Goal: Information Seeking & Learning: Learn about a topic

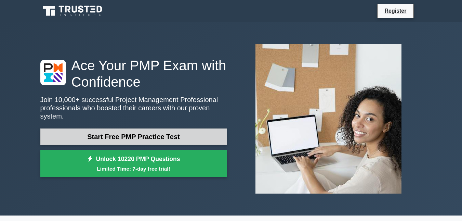
click at [158, 136] on link "Start Free PMP Practice Test" at bounding box center [133, 136] width 187 height 16
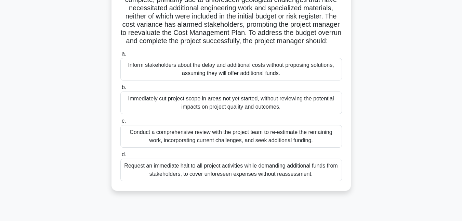
scroll to position [105, 0]
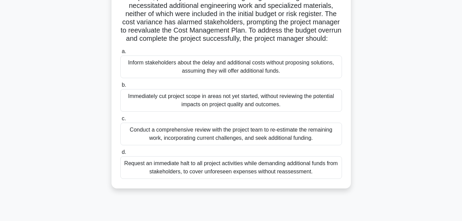
click at [191, 145] on div "Conduct a comprehensive review with the project team to re-estimate the remaini…" at bounding box center [231, 133] width 222 height 23
click at [120, 121] on input "c. Conduct a comprehensive review with the project team to re-estimate the rema…" at bounding box center [120, 118] width 0 height 4
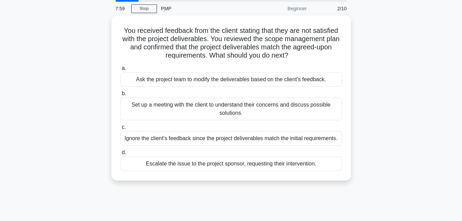
scroll to position [22, 0]
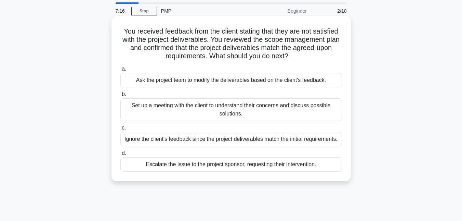
click at [248, 111] on div "Set up a meeting with the client to understand their concerns and discuss possi…" at bounding box center [231, 109] width 222 height 23
click at [120, 96] on input "b. Set up a meeting with the client to understand their concerns and discuss po…" at bounding box center [120, 94] width 0 height 4
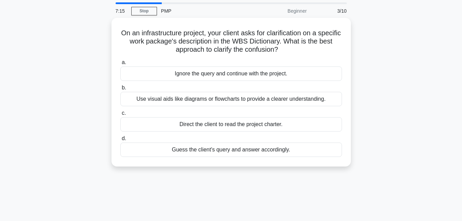
scroll to position [0, 0]
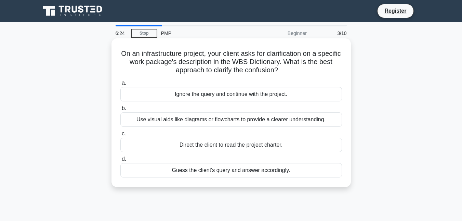
click at [227, 122] on div "Use visual aids like diagrams or flowcharts to provide a clearer understanding." at bounding box center [231, 119] width 222 height 14
click at [120, 110] on input "b. Use visual aids like diagrams or flowcharts to provide a clearer understandi…" at bounding box center [120, 108] width 0 height 4
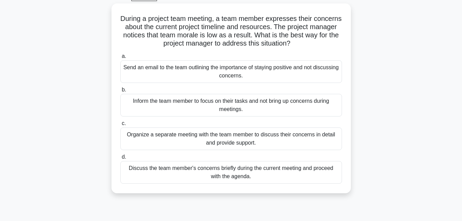
scroll to position [37, 0]
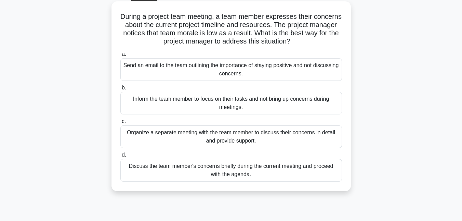
click at [233, 136] on div "Organize a separate meeting with the team member to discuss their concerns in d…" at bounding box center [231, 136] width 222 height 23
click at [120, 123] on input "c. Organize a separate meeting with the team member to discuss their concerns i…" at bounding box center [120, 121] width 0 height 4
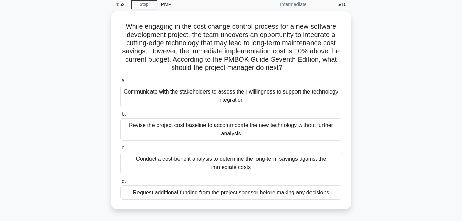
scroll to position [29, 0]
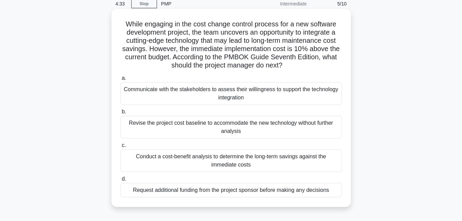
click at [224, 160] on div "Conduct a cost-benefit analysis to determine the long-term savings against the …" at bounding box center [231, 160] width 222 height 23
click at [120, 147] on input "c. Conduct a cost-benefit analysis to determine the long-term savings against t…" at bounding box center [120, 145] width 0 height 4
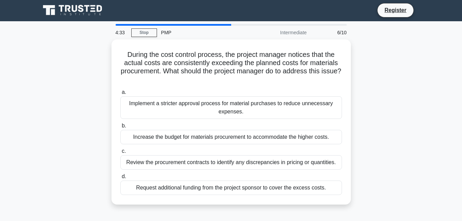
scroll to position [0, 0]
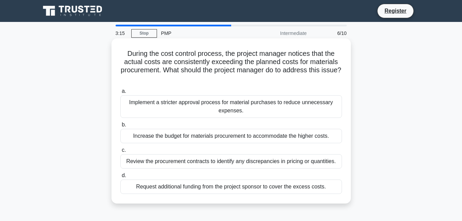
click at [258, 164] on div "Review the procurement contracts to identify any discrepancies in pricing or qu…" at bounding box center [231, 161] width 222 height 14
click at [120, 152] on input "c. Review the procurement contracts to identify any discrepancies in pricing or…" at bounding box center [120, 150] width 0 height 4
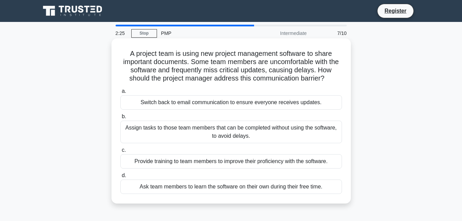
click at [244, 163] on div "Provide training to team members to improve their proficiency with the software." at bounding box center [231, 161] width 222 height 14
click at [120, 152] on input "c. Provide training to team members to improve their proficiency with the softw…" at bounding box center [120, 150] width 0 height 4
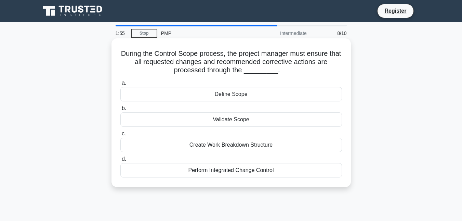
click at [202, 127] on div "Validate Scope" at bounding box center [231, 119] width 222 height 14
click at [120, 110] on input "b. Validate Scope" at bounding box center [120, 108] width 0 height 4
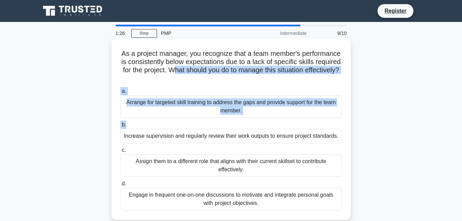
drag, startPoint x: 229, startPoint y: 68, endPoint x: 171, endPoint y: 129, distance: 84.2
click at [171, 129] on div "As a project manager, you recognize that a team member's performance is consist…" at bounding box center [231, 129] width 234 height 176
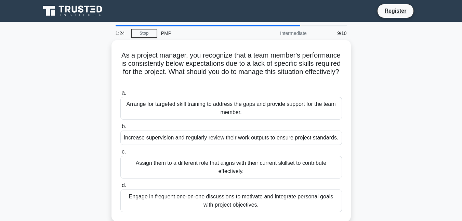
click at [61, 155] on div "As a project manager, you recognize that a team member's performance is consist…" at bounding box center [231, 135] width 390 height 190
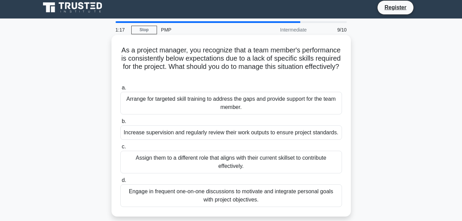
scroll to position [2, 0]
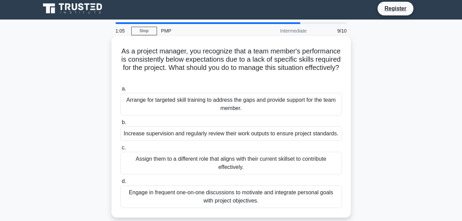
click at [223, 106] on div "Arrange for targeted skill training to address the gaps and provide support for…" at bounding box center [231, 104] width 222 height 23
click at [120, 91] on input "a. Arrange for targeted skill training to address the gaps and provide support …" at bounding box center [120, 89] width 0 height 4
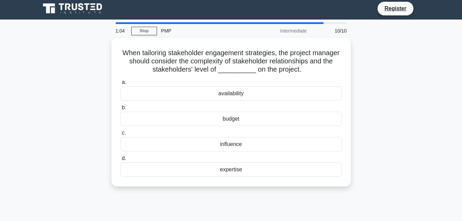
scroll to position [0, 0]
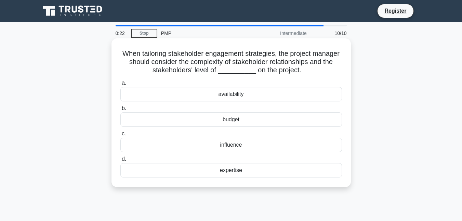
click at [226, 172] on div "expertise" at bounding box center [231, 170] width 222 height 14
click at [120, 161] on input "d. expertise" at bounding box center [120, 159] width 0 height 4
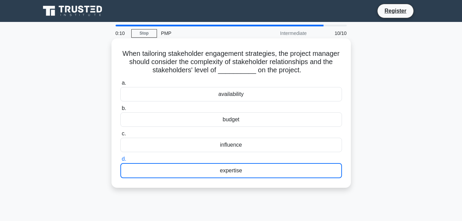
click at [216, 170] on div "expertise" at bounding box center [231, 170] width 222 height 15
click at [120, 161] on input "d. expertise" at bounding box center [120, 159] width 0 height 4
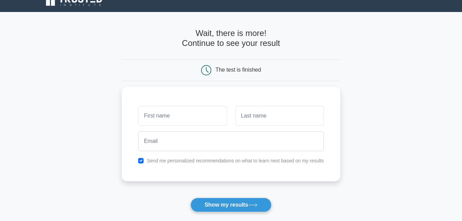
scroll to position [10, 0]
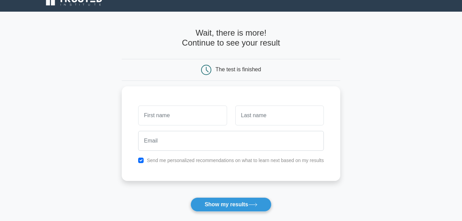
type input "Y"
type input "[PERSON_NAME]"
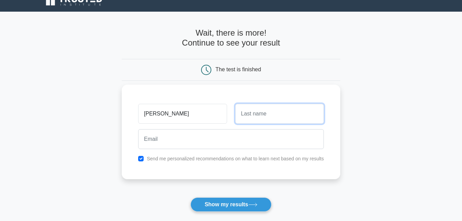
click at [269, 119] on input "text" at bounding box center [279, 114] width 89 height 20
type input "[PERSON_NAME]"
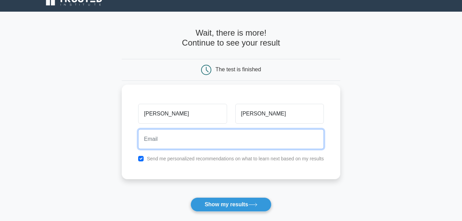
click at [225, 133] on input "email" at bounding box center [231, 139] width 186 height 20
type input "[EMAIL_ADDRESS][DOMAIN_NAME]"
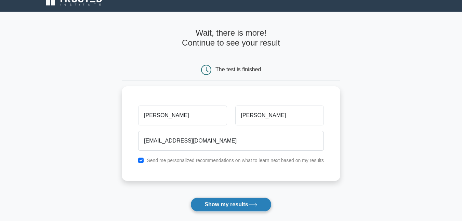
click at [214, 205] on button "Show my results" at bounding box center [231, 204] width 81 height 14
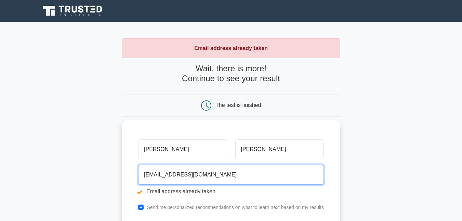
click at [179, 174] on input "[EMAIL_ADDRESS][DOMAIN_NAME]" at bounding box center [231, 175] width 186 height 20
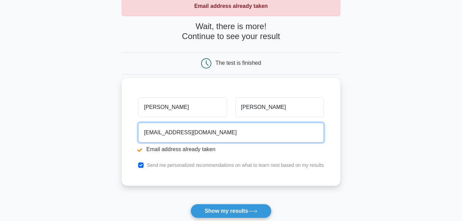
scroll to position [42, 0]
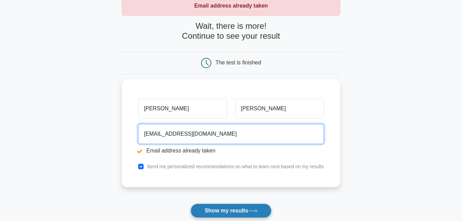
type input "truptitayade66@gmail.com"
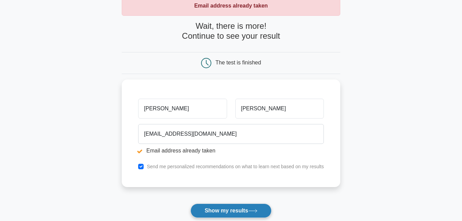
click at [201, 207] on button "Show my results" at bounding box center [231, 210] width 81 height 14
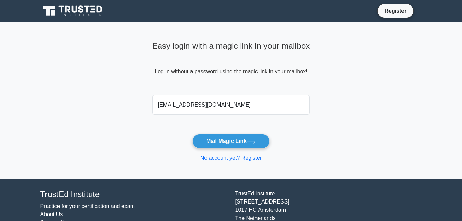
click at [203, 106] on input "[EMAIL_ADDRESS][DOMAIN_NAME]" at bounding box center [231, 105] width 158 height 20
type input "[EMAIL_ADDRESS][DOMAIN_NAME]"
click at [214, 140] on button "Mail Magic Link" at bounding box center [231, 141] width 78 height 14
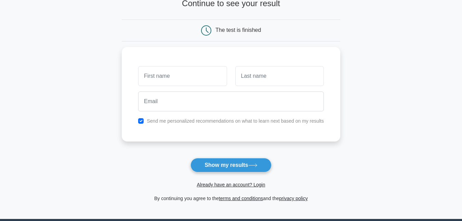
scroll to position [50, 0]
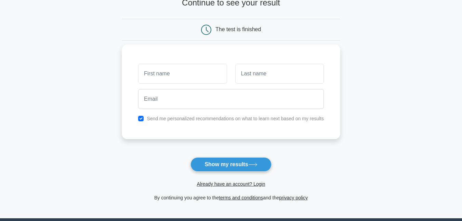
click at [144, 120] on div "Send me personalized recommendations on what to learn next based on my results" at bounding box center [231, 118] width 194 height 8
click at [142, 119] on input "checkbox" at bounding box center [140, 118] width 5 height 5
checkbox input "false"
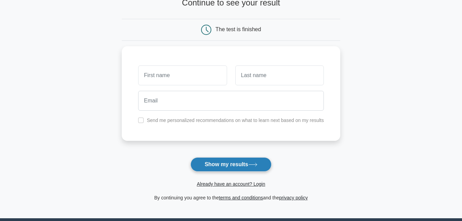
click at [246, 167] on button "Show my results" at bounding box center [231, 164] width 81 height 14
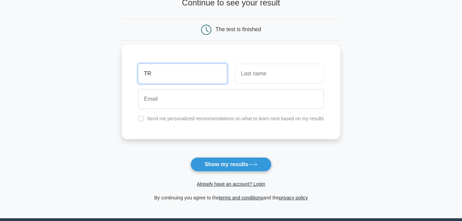
type input "[PERSON_NAME]"
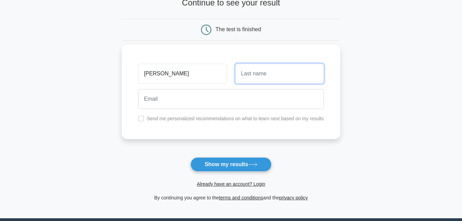
click at [253, 82] on input "text" at bounding box center [279, 74] width 89 height 20
type input "[PERSON_NAME]"
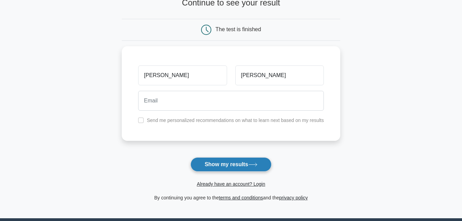
click at [224, 162] on button "Show my results" at bounding box center [231, 164] width 81 height 14
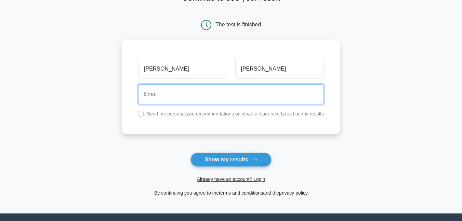
scroll to position [0, 0]
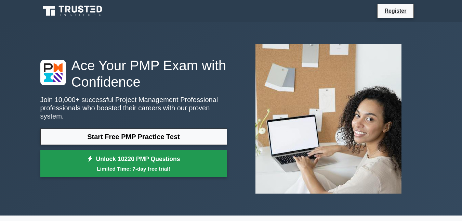
click at [142, 165] on small "Limited Time: 7-day free trial!" at bounding box center [134, 169] width 170 height 8
